Goal: Check status: Check status

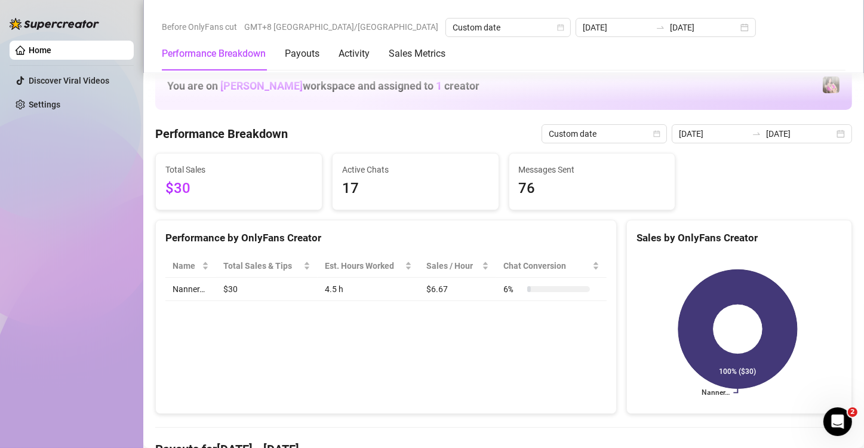
scroll to position [219, 0]
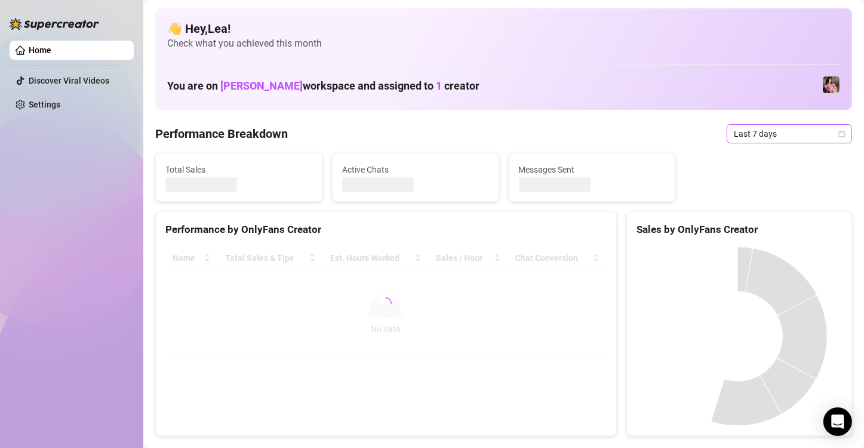
click at [826, 134] on span "Last 7 days" at bounding box center [789, 134] width 111 height 18
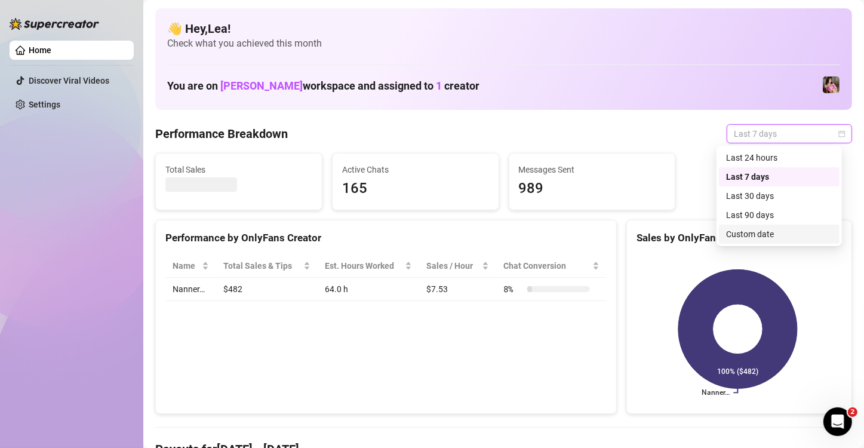
click at [743, 233] on div "Custom date" at bounding box center [779, 234] width 106 height 13
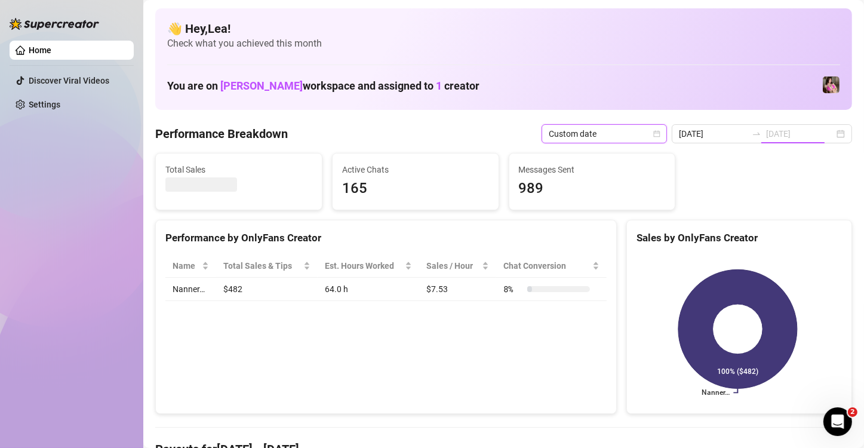
type input "[DATE]"
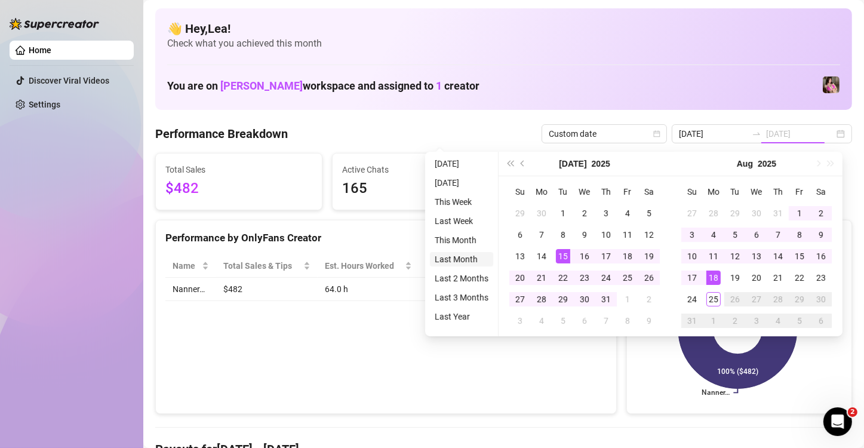
type input "[DATE]"
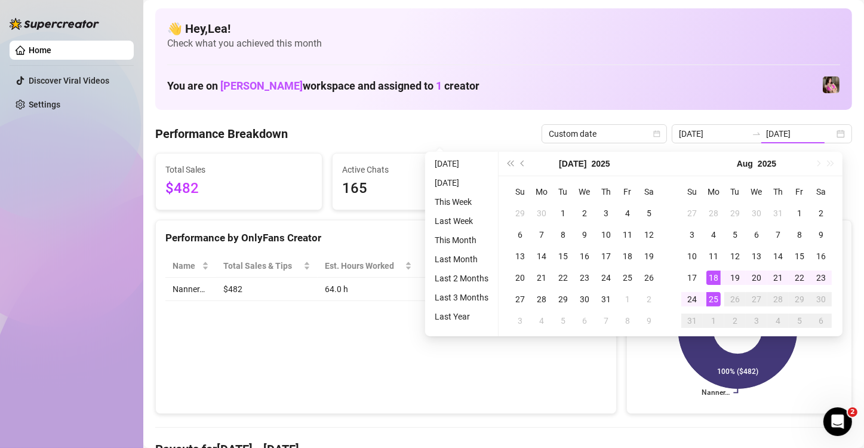
type input "[DATE]"
click at [714, 300] on div "25" at bounding box center [713, 299] width 14 height 14
click at [714, 300] on icon at bounding box center [737, 329] width 119 height 119
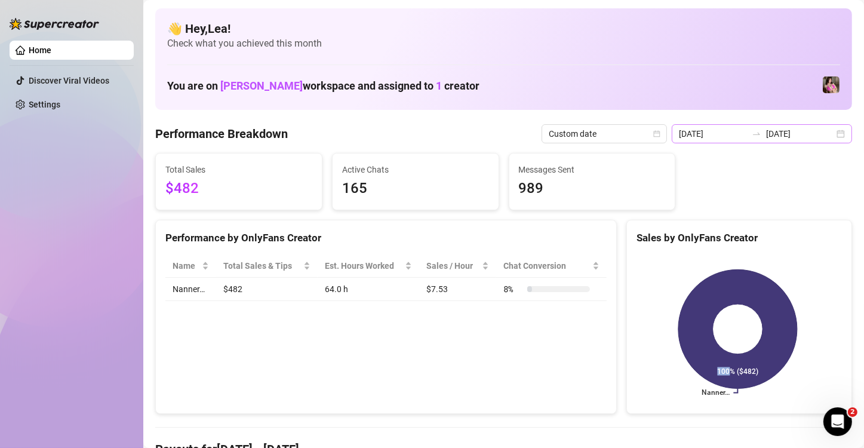
click at [828, 136] on div "[DATE] [DATE]" at bounding box center [762, 133] width 180 height 19
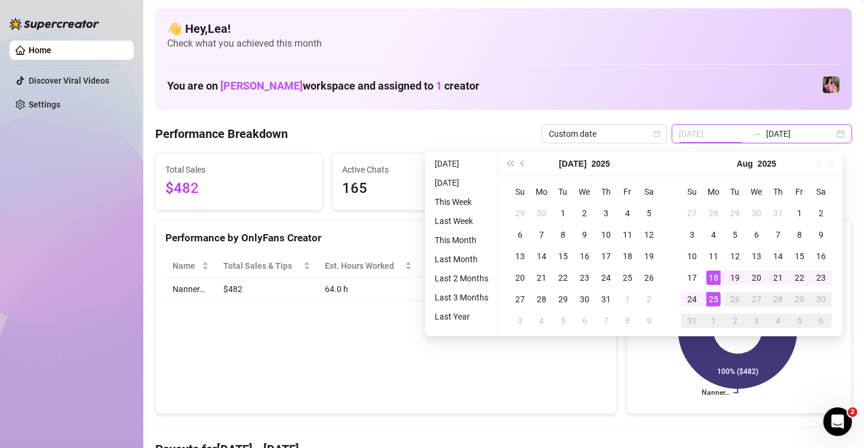
type input "[DATE]"
click at [711, 296] on div "25" at bounding box center [713, 299] width 14 height 14
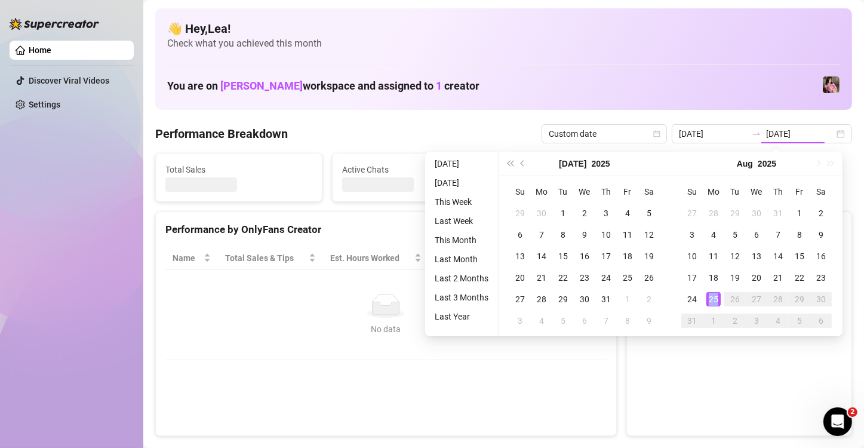
type input "[DATE]"
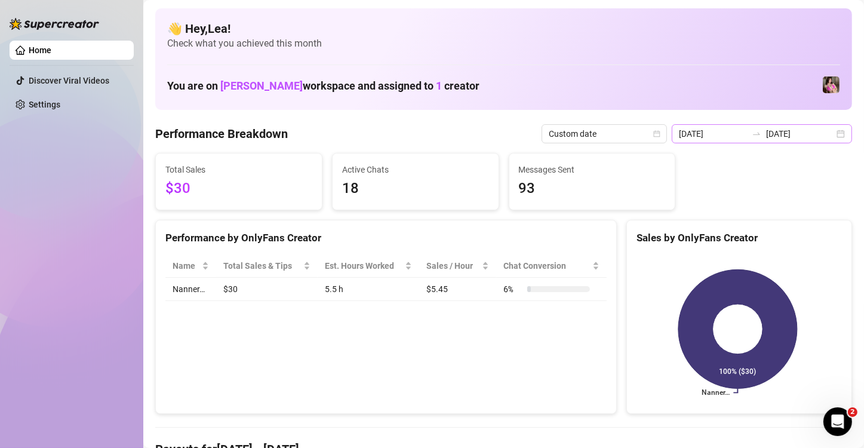
click at [836, 134] on div "[DATE] [DATE]" at bounding box center [762, 133] width 180 height 19
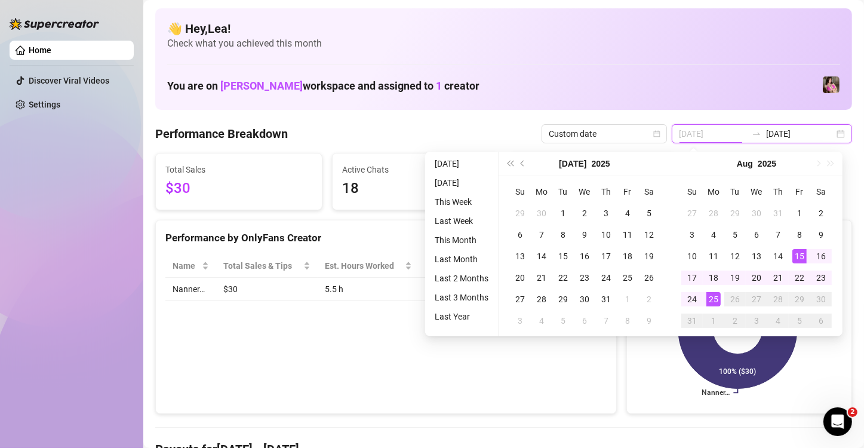
type input "[DATE]"
click at [797, 254] on div "15" at bounding box center [799, 256] width 14 height 14
type input "[DATE]"
click at [714, 295] on div "25" at bounding box center [713, 299] width 14 height 14
type input "[DATE]"
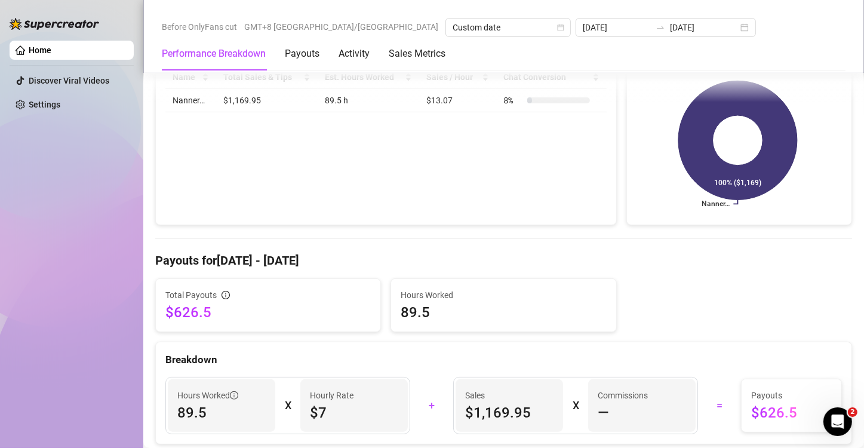
scroll to position [179, 0]
